Goal: Find contact information: Find contact information

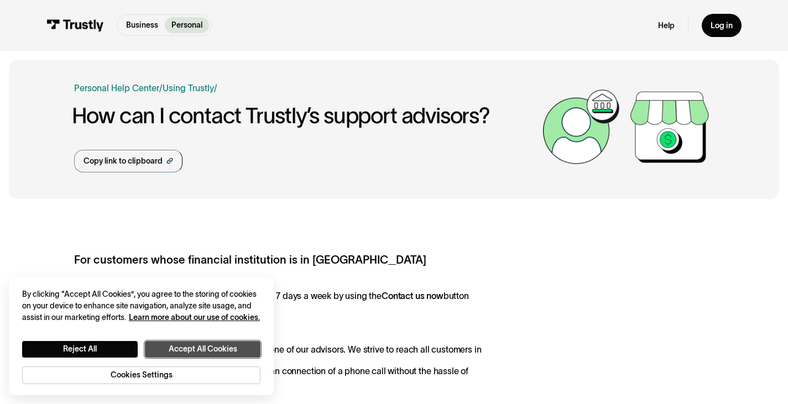
click at [205, 346] on button "Accept All Cookies" at bounding box center [203, 349] width 116 height 17
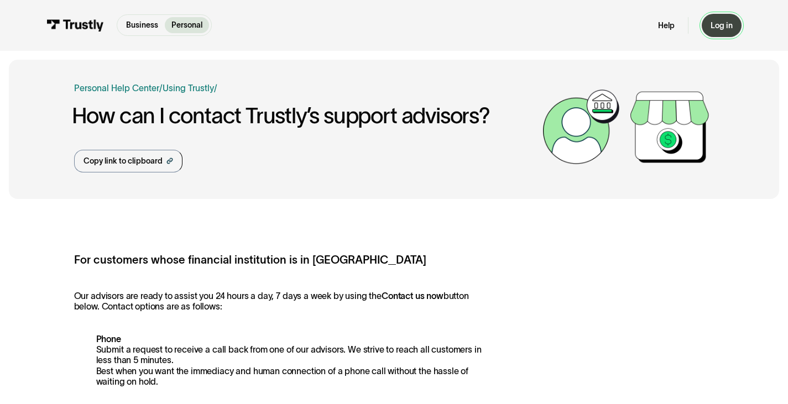
click at [726, 16] on link "Log in" at bounding box center [722, 25] width 40 height 23
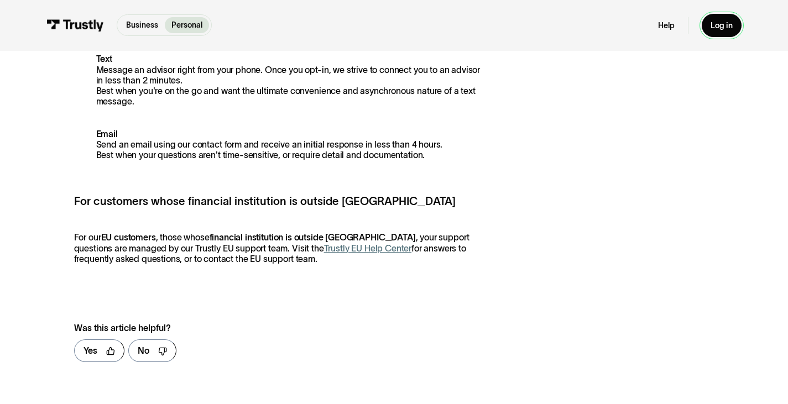
scroll to position [409, 0]
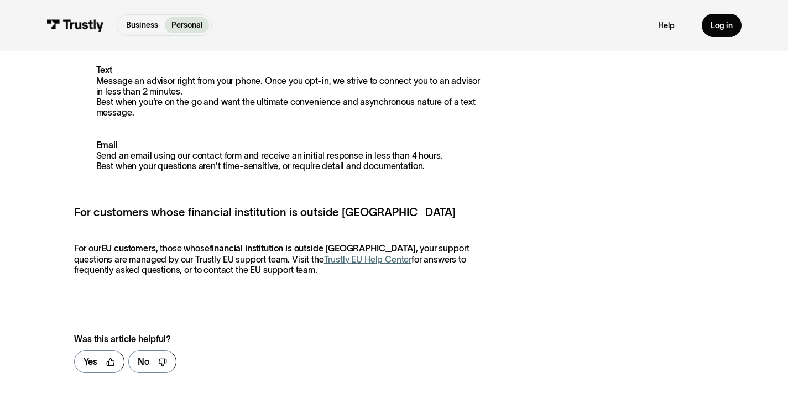
click at [664, 28] on link "Help" at bounding box center [666, 25] width 17 height 10
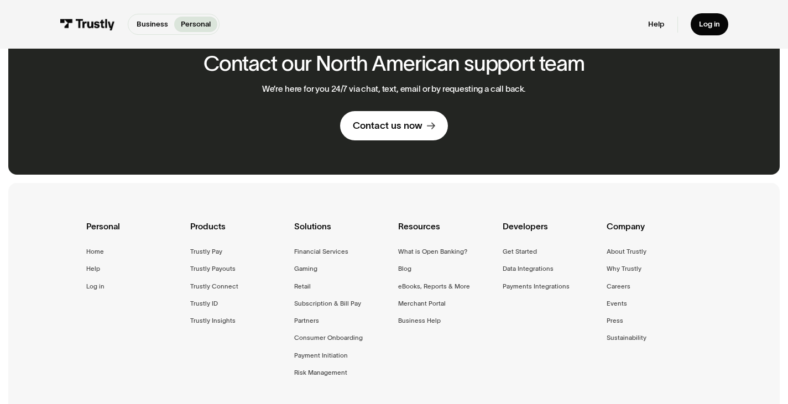
scroll to position [616, 0]
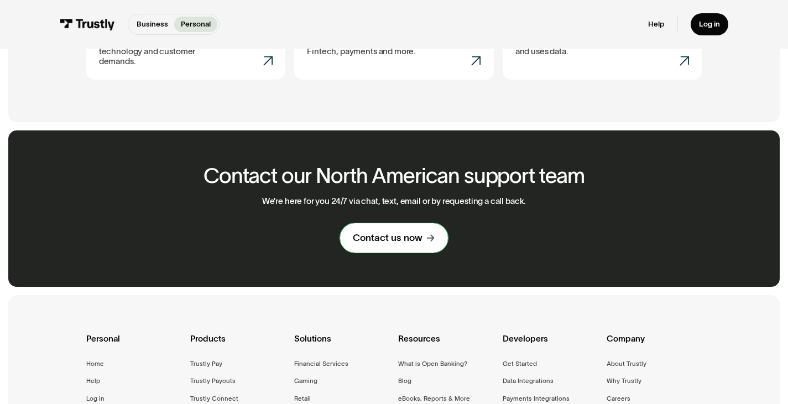
click at [403, 233] on div "Contact us now" at bounding box center [388, 238] width 70 height 12
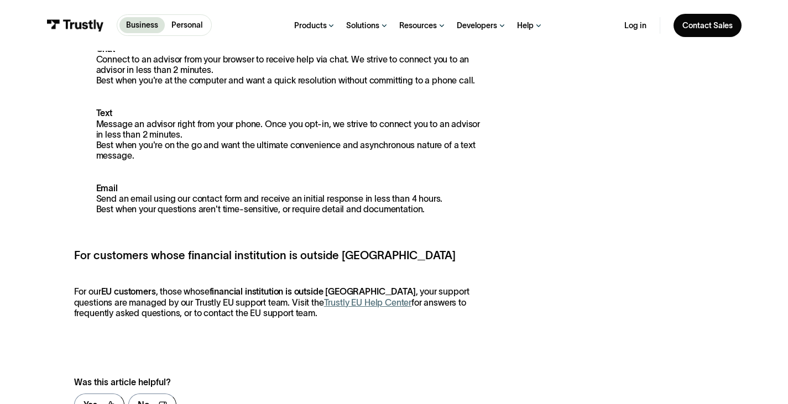
scroll to position [387, 0]
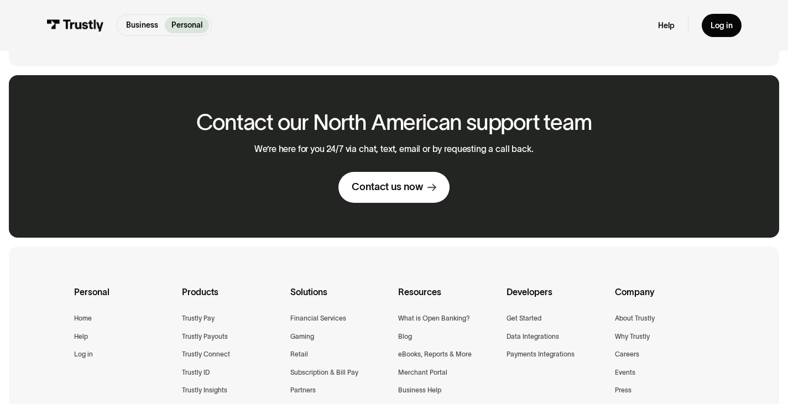
scroll to position [1493, 0]
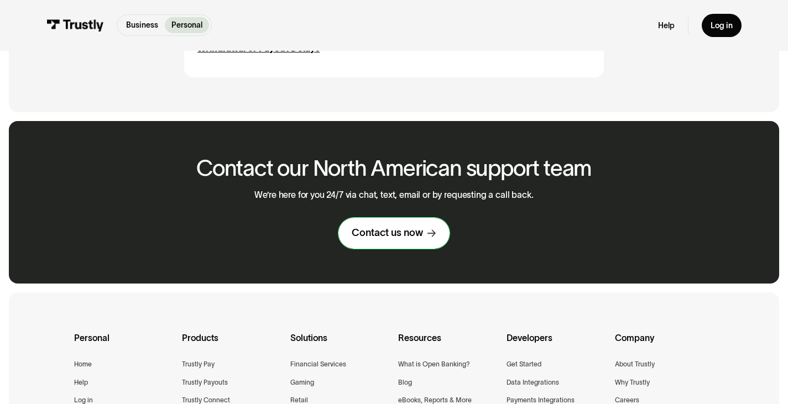
click at [381, 232] on div "Contact us now" at bounding box center [387, 233] width 71 height 13
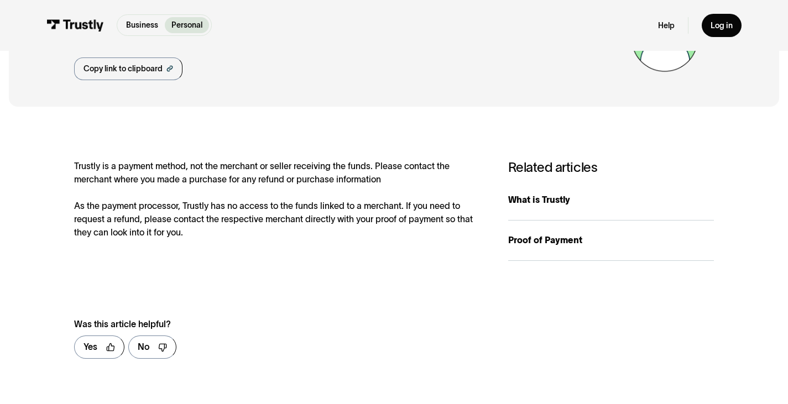
click at [344, 203] on div "Trustly is a payment method, not the merchant or seller receiving the funds. Pl…" at bounding box center [280, 200] width 412 height 80
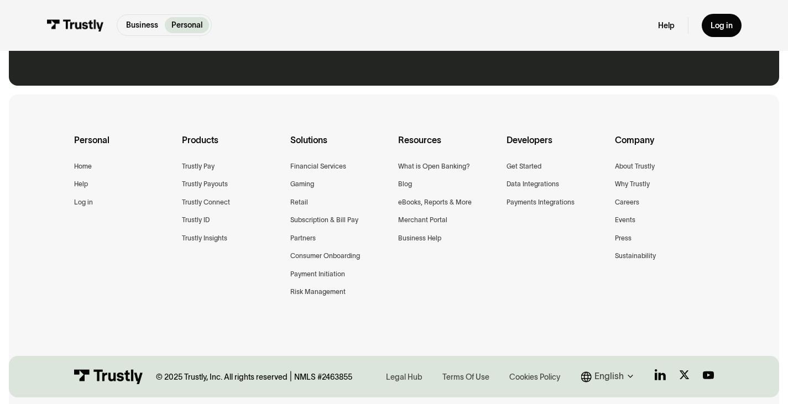
scroll to position [424, 0]
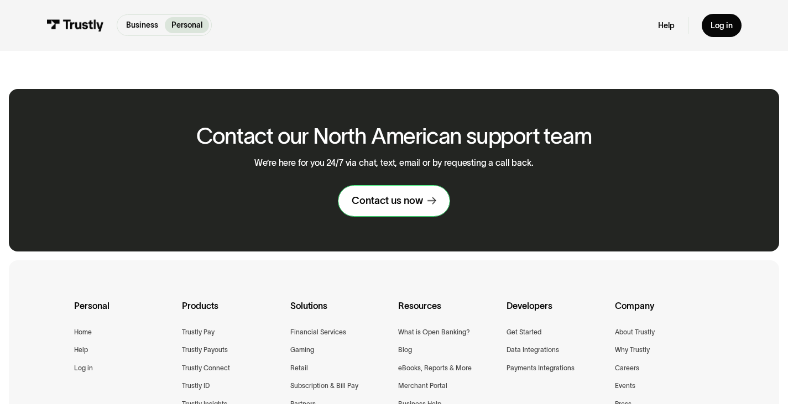
click at [390, 202] on div "Contact us now" at bounding box center [387, 201] width 71 height 13
